Goal: Transaction & Acquisition: Purchase product/service

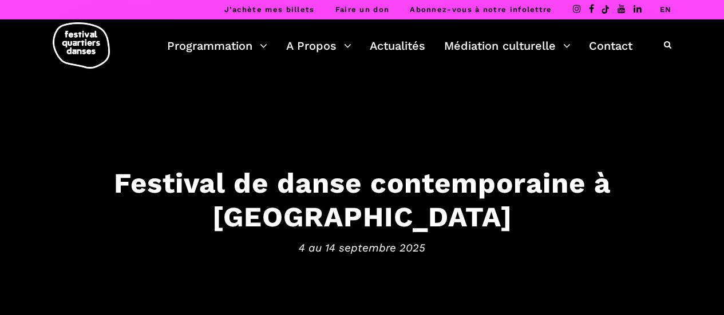
click at [665, 7] on link "EN" at bounding box center [665, 9] width 12 height 9
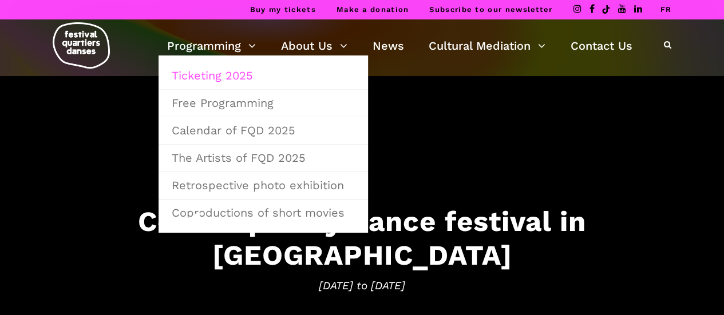
click at [224, 80] on link "Ticketing 2025" at bounding box center [263, 75] width 197 height 26
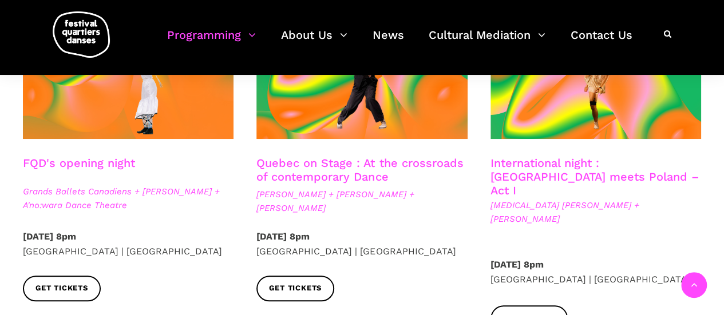
scroll to position [400, 0]
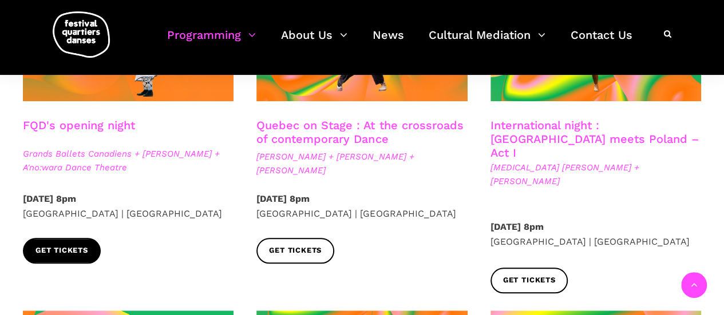
click at [70, 252] on span "Get tickets" at bounding box center [61, 251] width 53 height 12
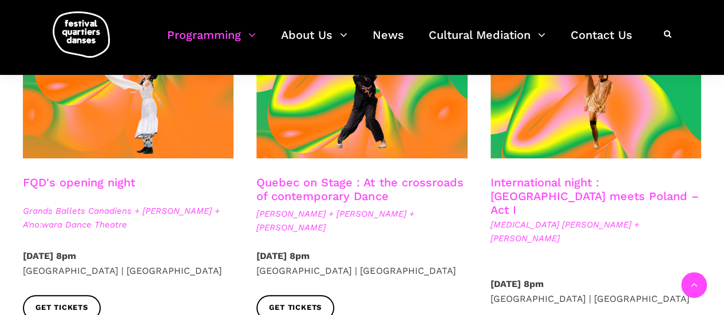
scroll to position [0, 0]
